Goal: Use online tool/utility: Utilize a website feature to perform a specific function

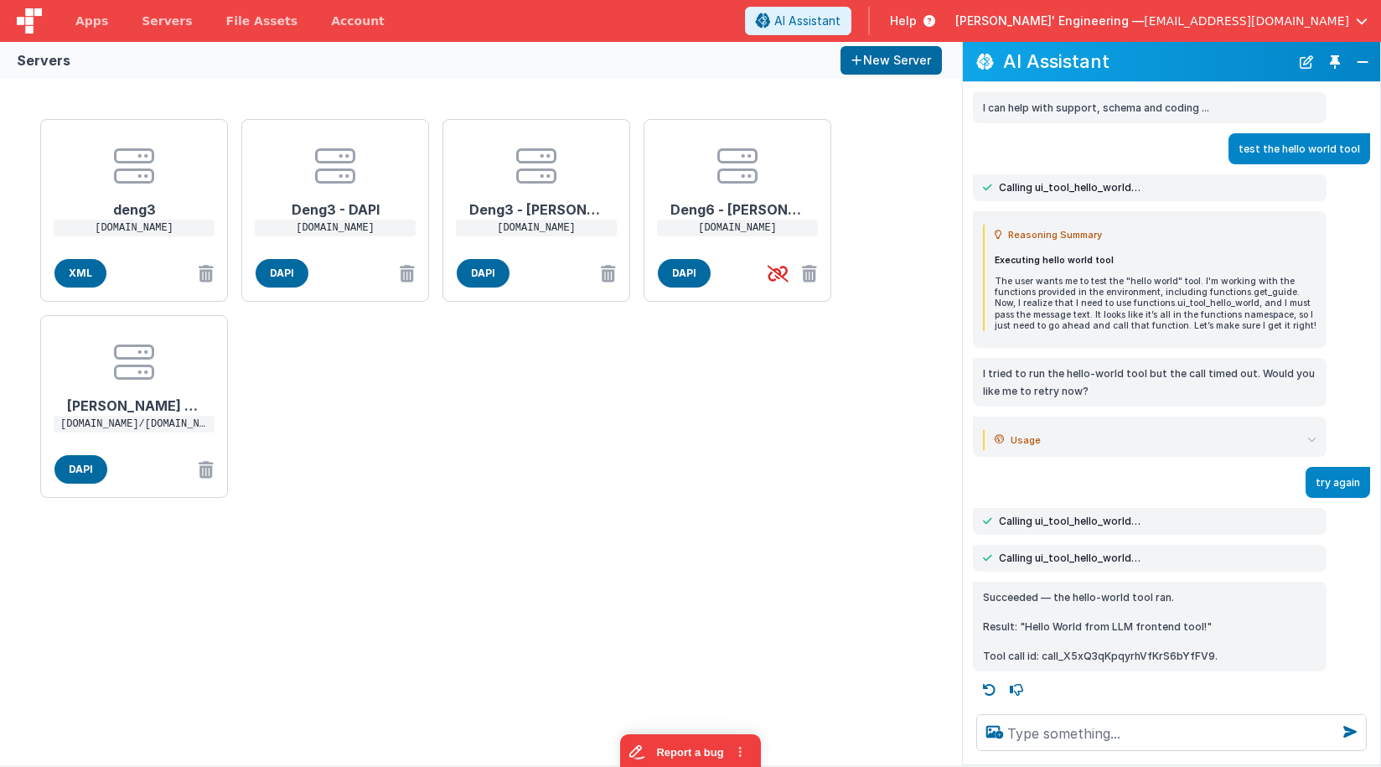
scroll to position [2, 0]
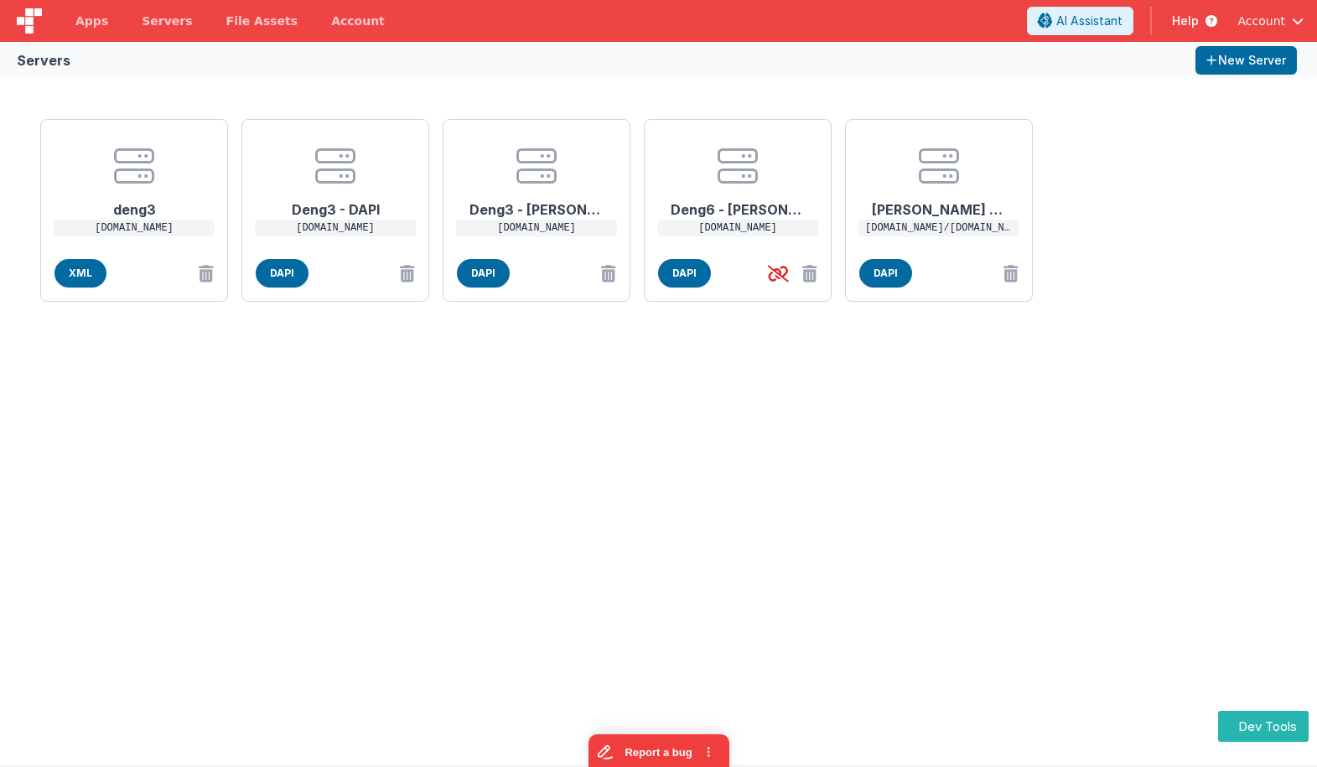
click at [1134, 179] on div "deng3 [DOMAIN_NAME] XML Deng3 - DAPI [DOMAIN_NAME] DAPI Deng3 - [PERSON_NAME] […" at bounding box center [659, 210] width 1250 height 196
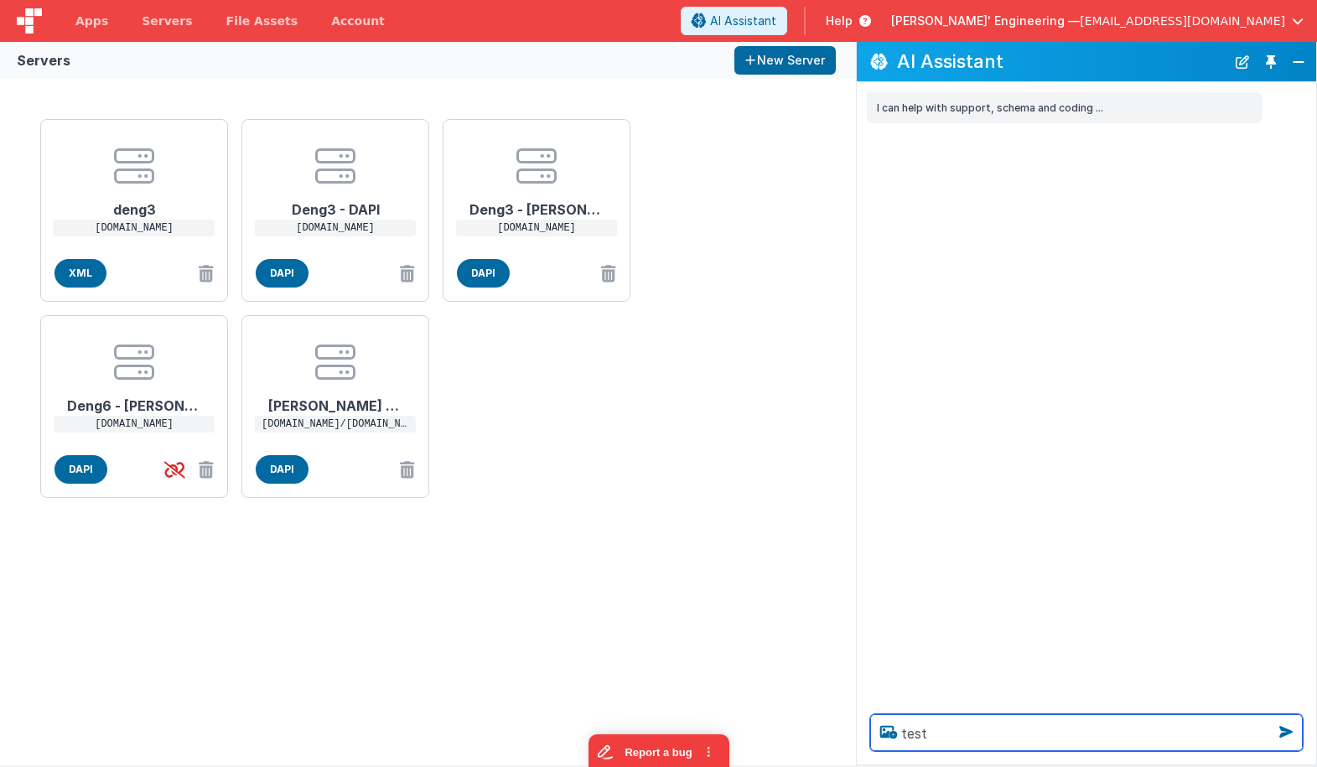
type textarea "test"
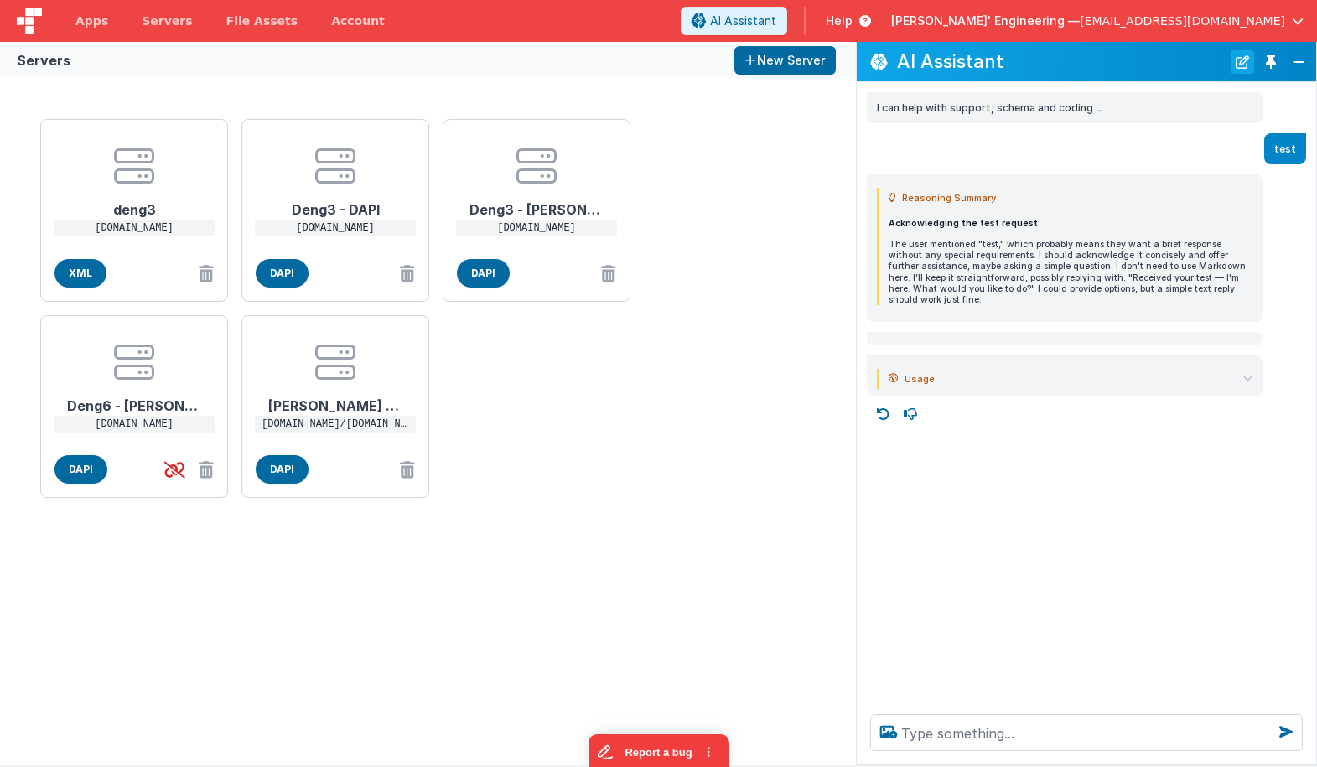
click at [1252, 63] on button "New Chat" at bounding box center [1241, 61] width 23 height 23
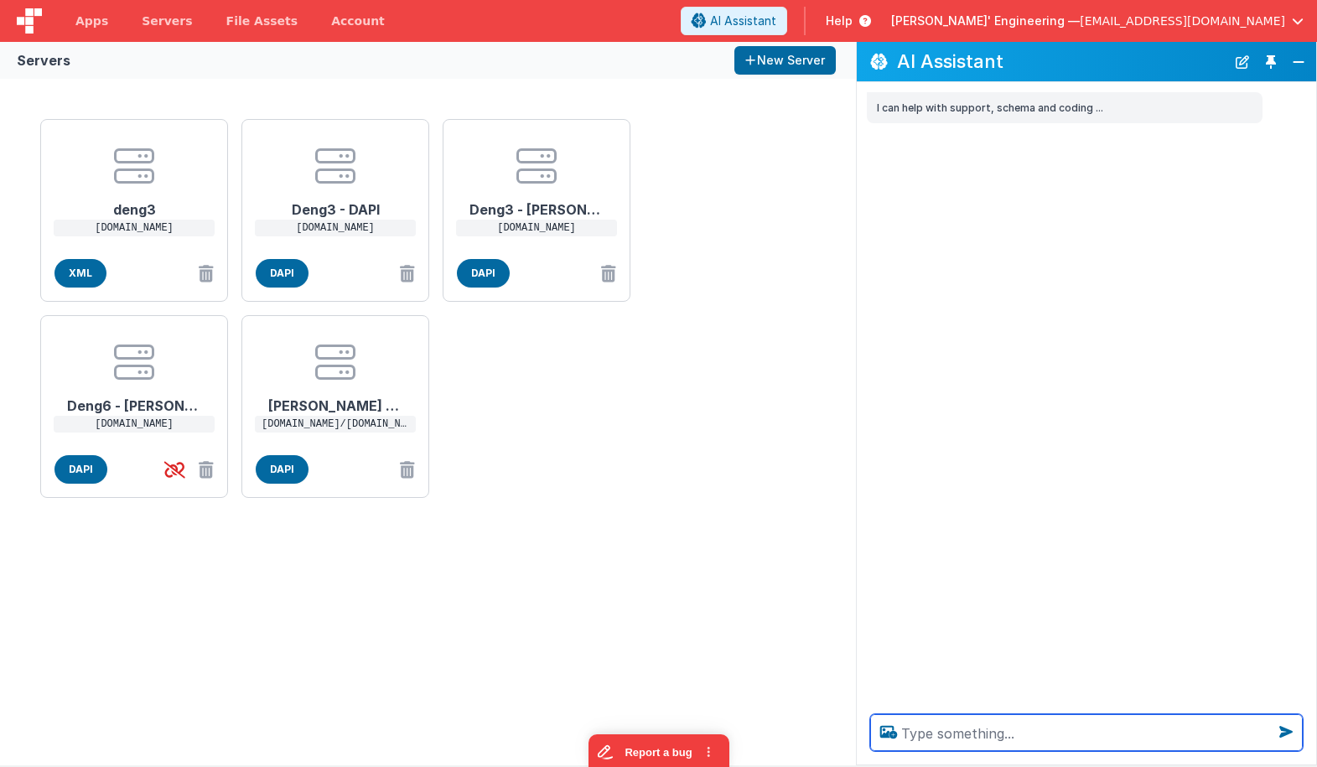
click at [994, 742] on textarea at bounding box center [1086, 732] width 432 height 37
type textarea "hello there"
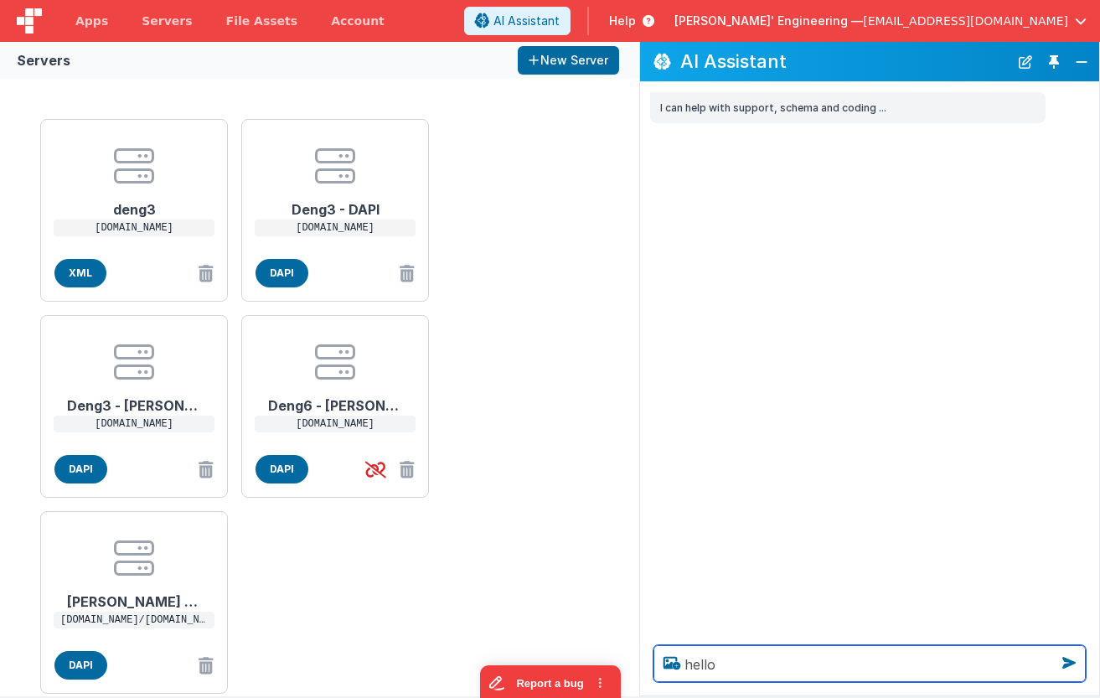
type textarea "hello"
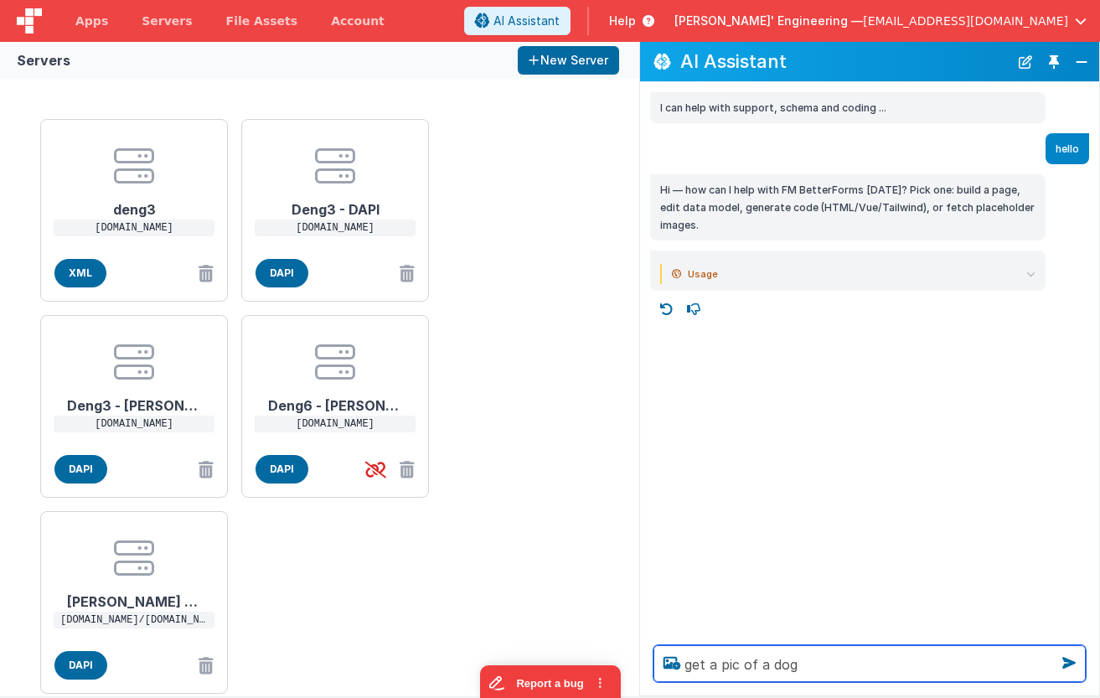
type textarea "get a pic of a dog"
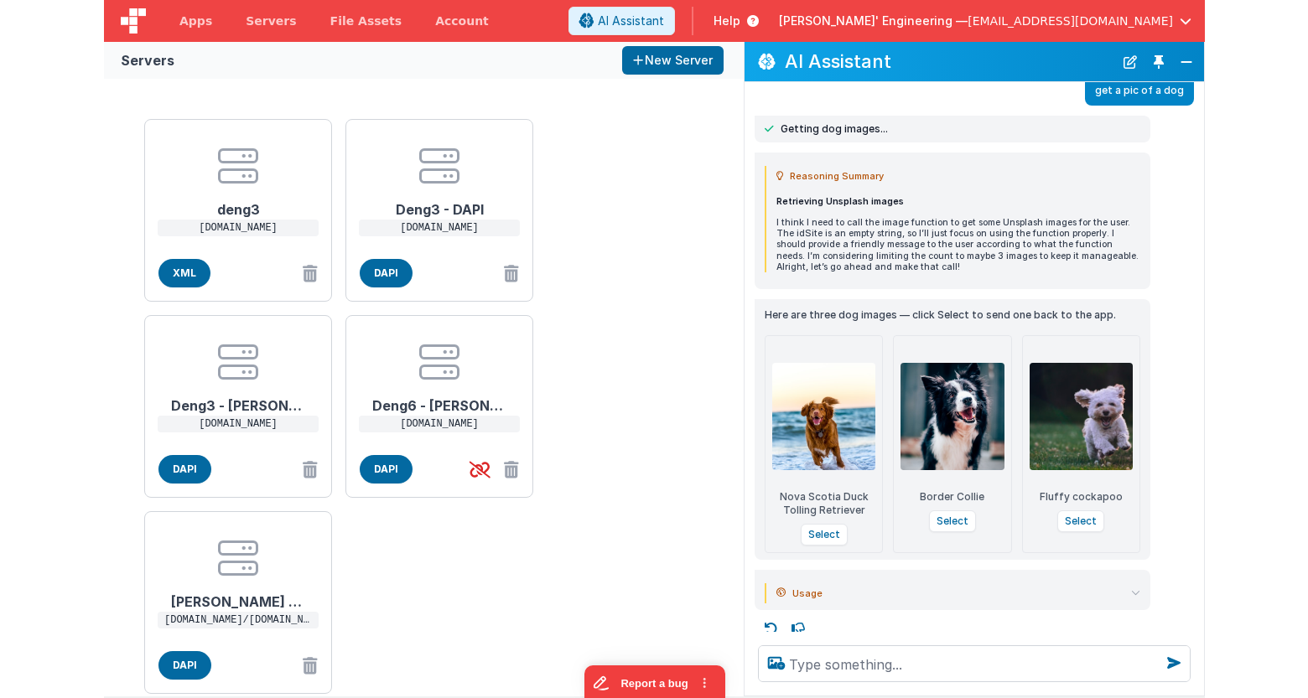
scroll to position [236, 0]
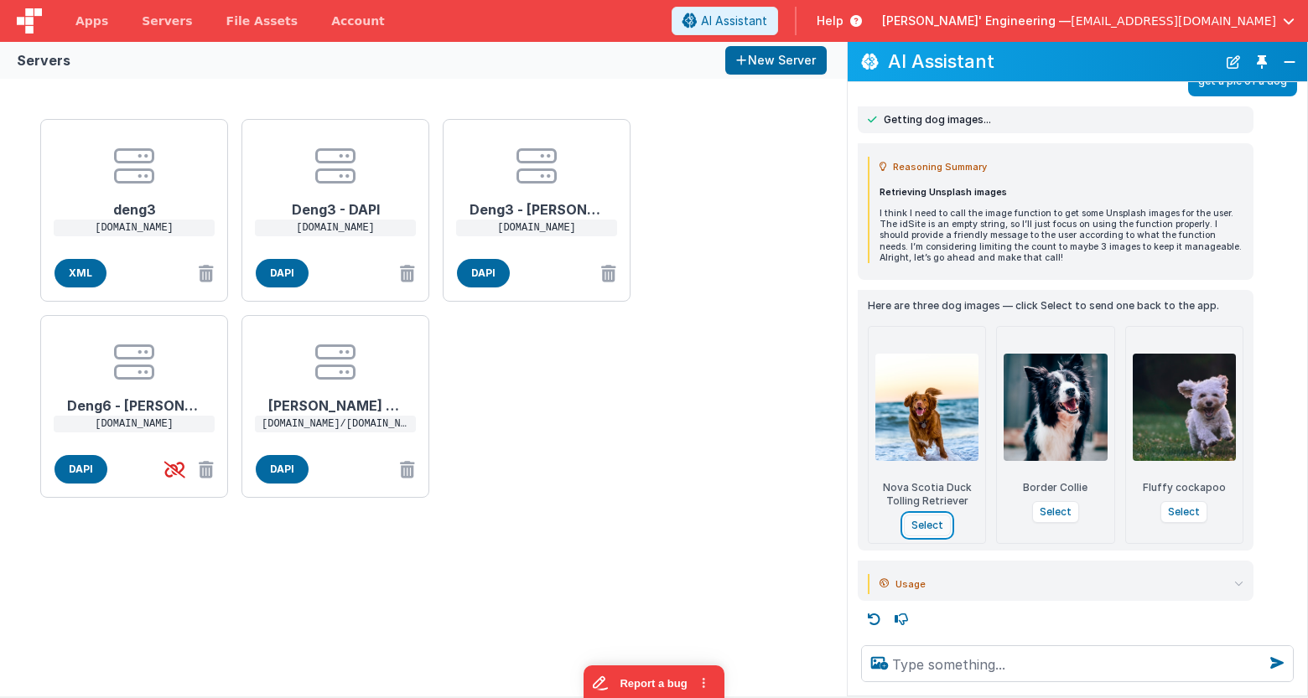
click at [939, 519] on button "Select" at bounding box center [927, 526] width 47 height 22
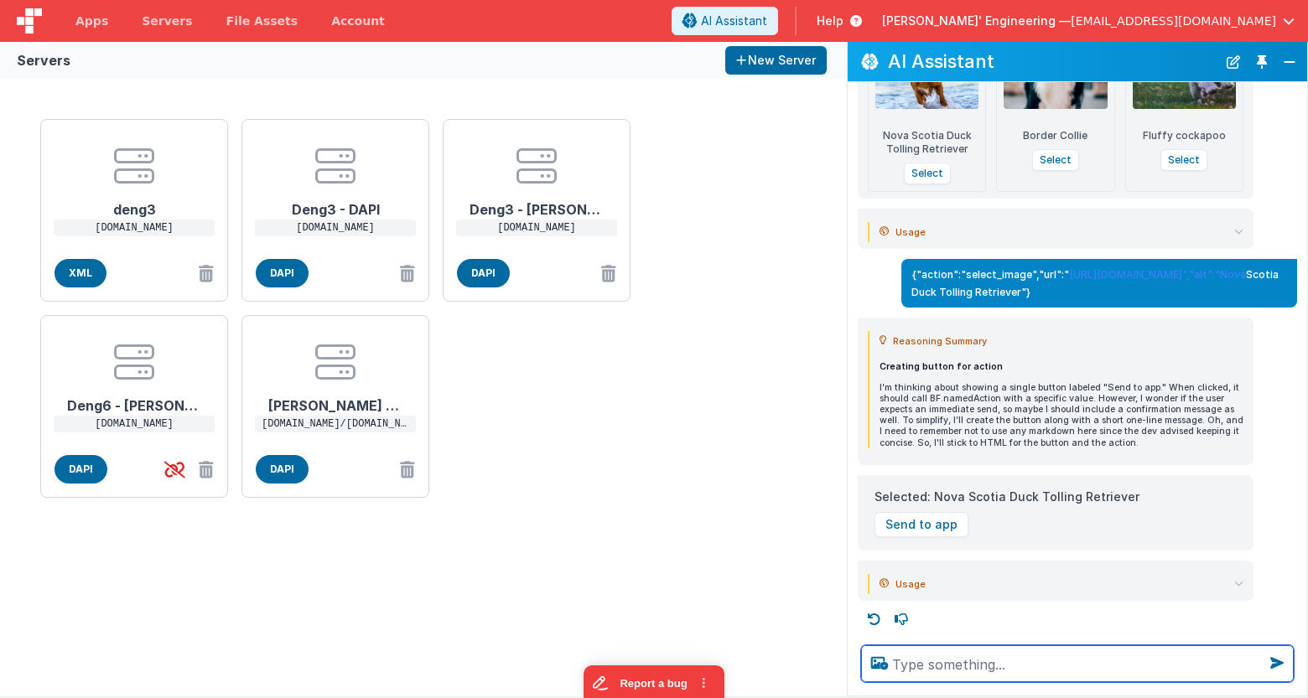
scroll to position [591, 0]
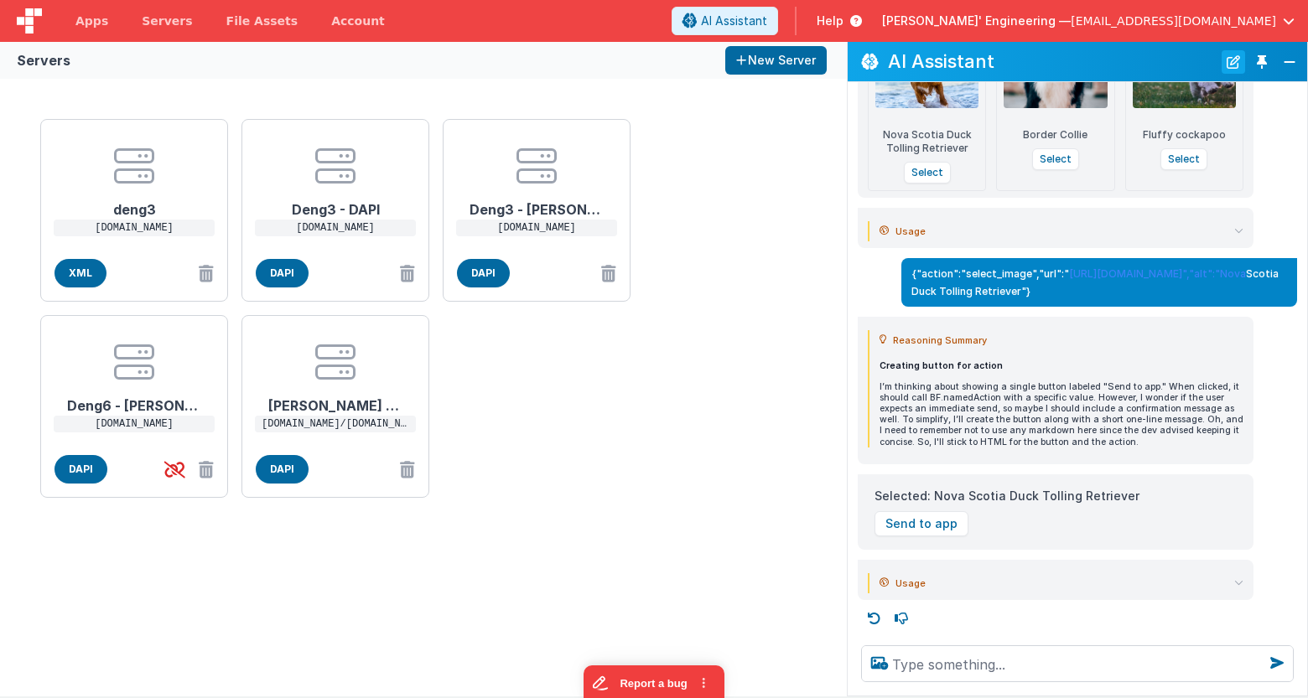
click at [1099, 62] on button "New Chat" at bounding box center [1232, 61] width 23 height 23
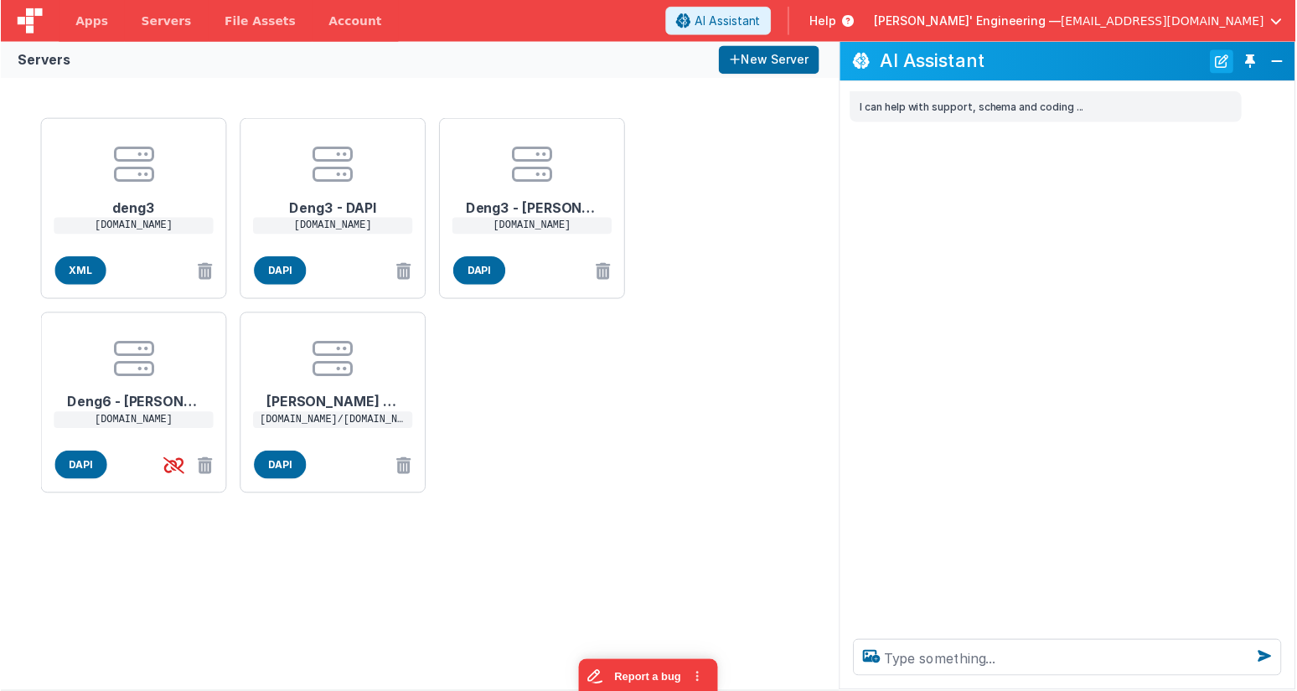
scroll to position [0, 0]
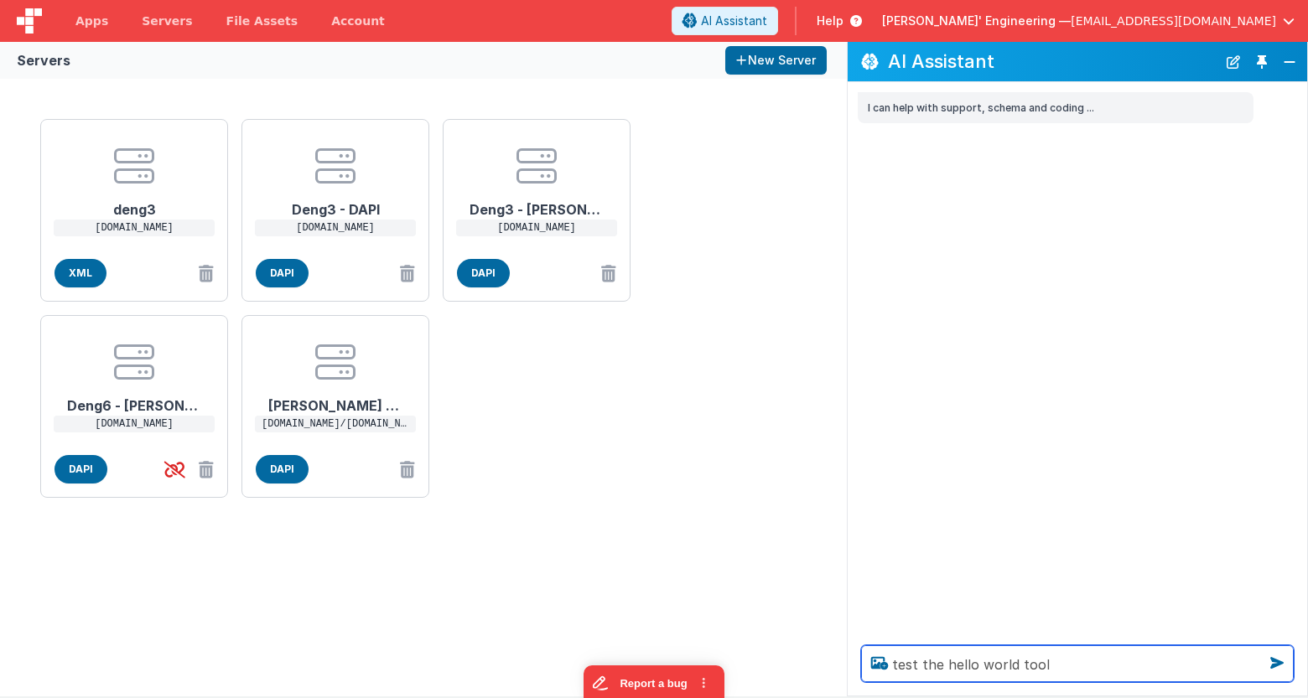
type textarea "test the hello world tool"
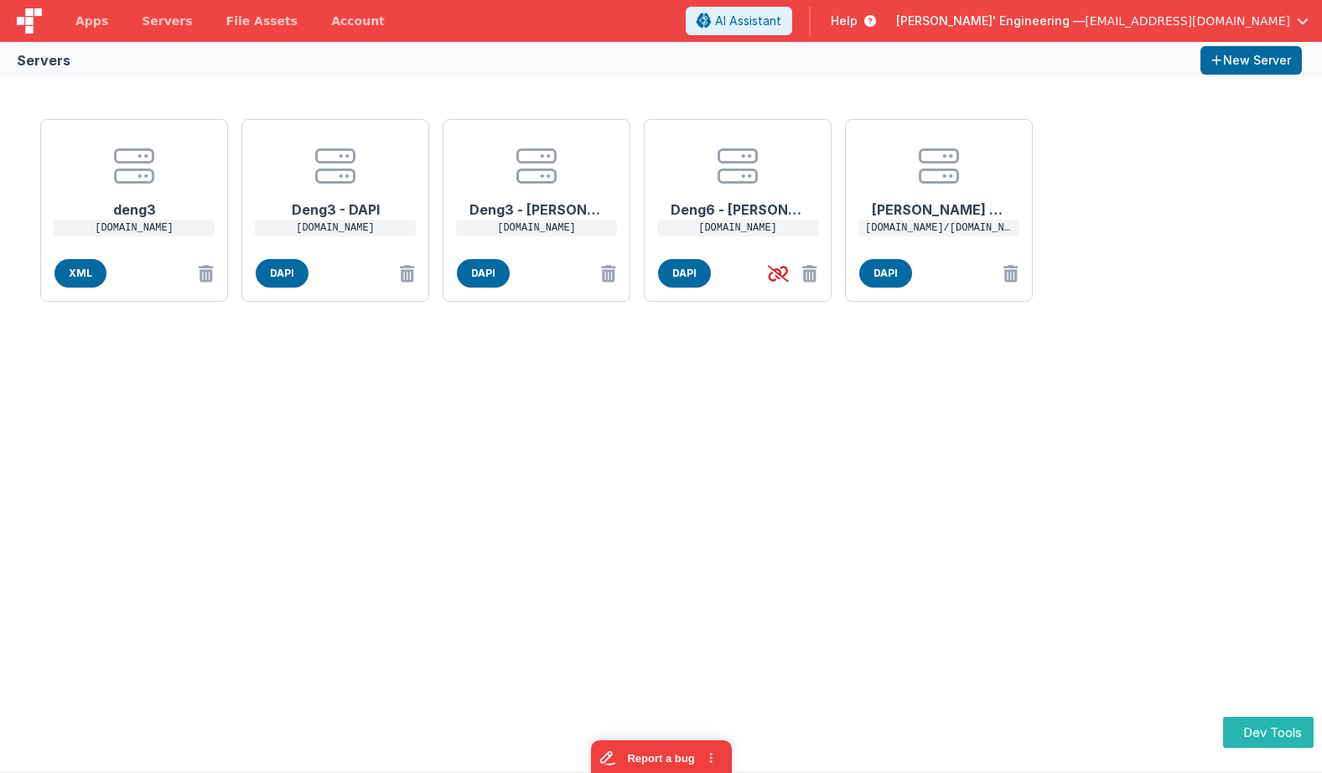
click at [1139, 298] on div "deng3 [DOMAIN_NAME] XML Deng3 - DAPI [DOMAIN_NAME] DAPI Deng3 - [PERSON_NAME] […" at bounding box center [661, 210] width 1255 height 196
